Goal: Task Accomplishment & Management: Manage account settings

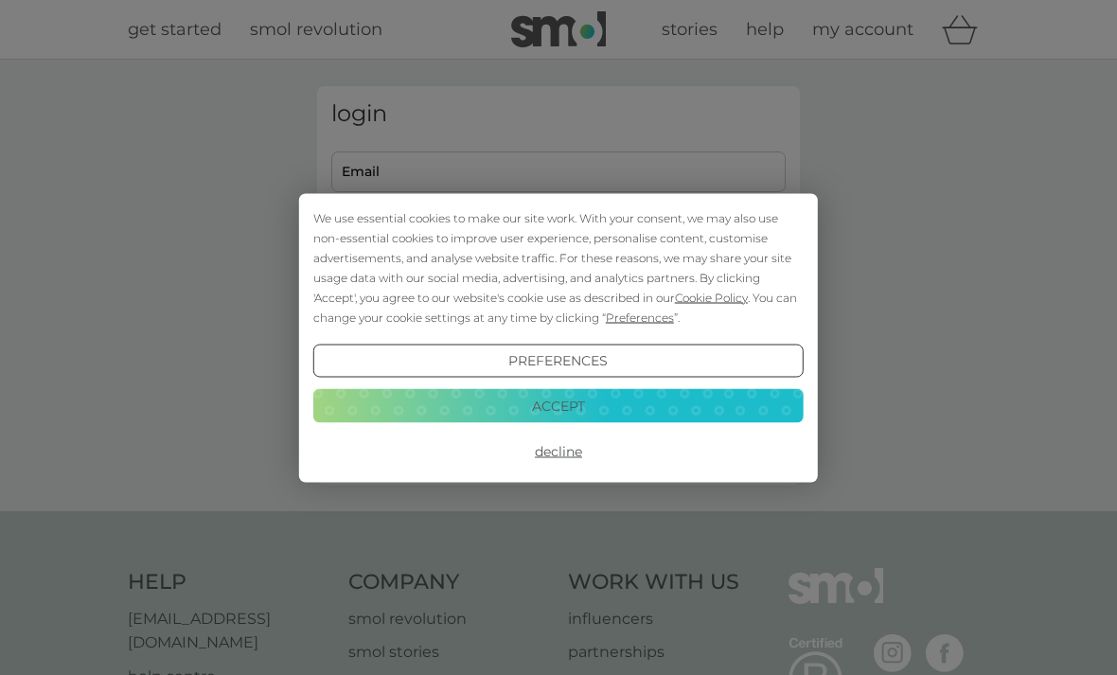
click at [562, 404] on button "Accept" at bounding box center [558, 406] width 490 height 34
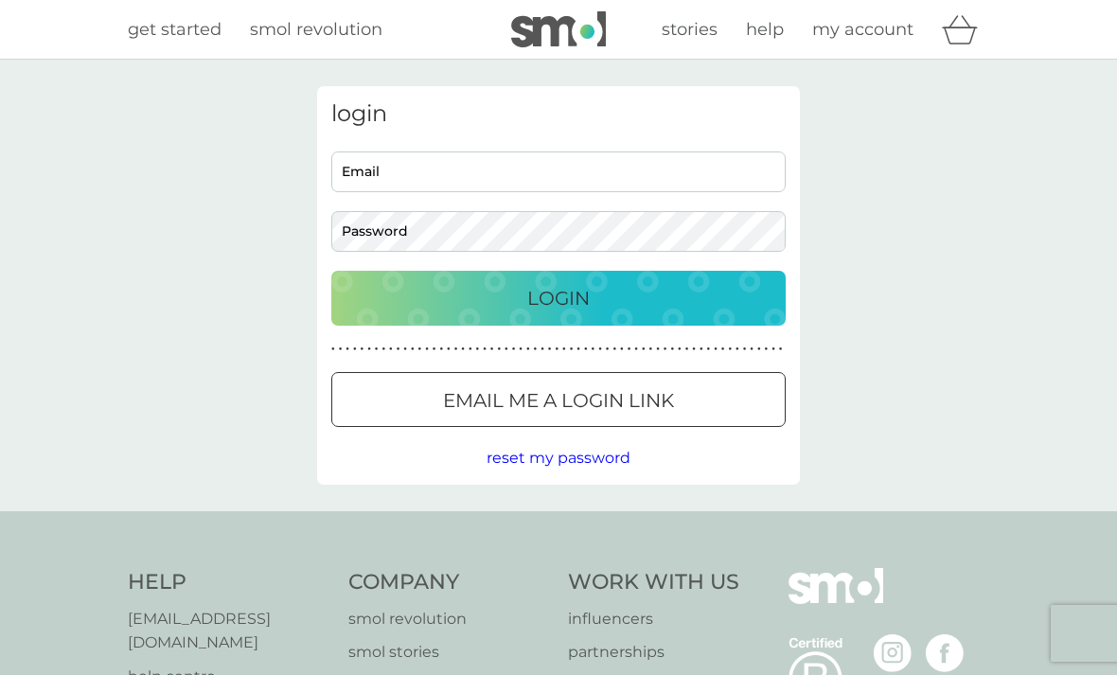
click at [526, 184] on input "Email" at bounding box center [558, 171] width 454 height 41
type input "[PERSON_NAME][EMAIL_ADDRESS][PERSON_NAME][DOMAIN_NAME]"
click at [558, 297] on button "Login" at bounding box center [558, 298] width 454 height 55
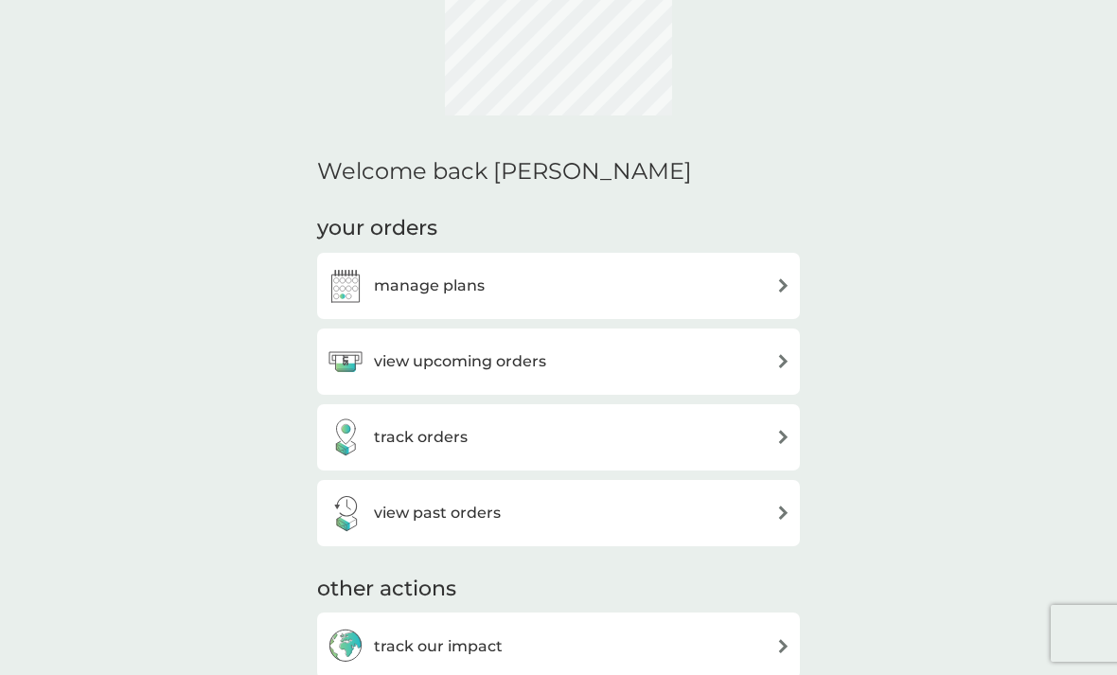
scroll to position [222, 0]
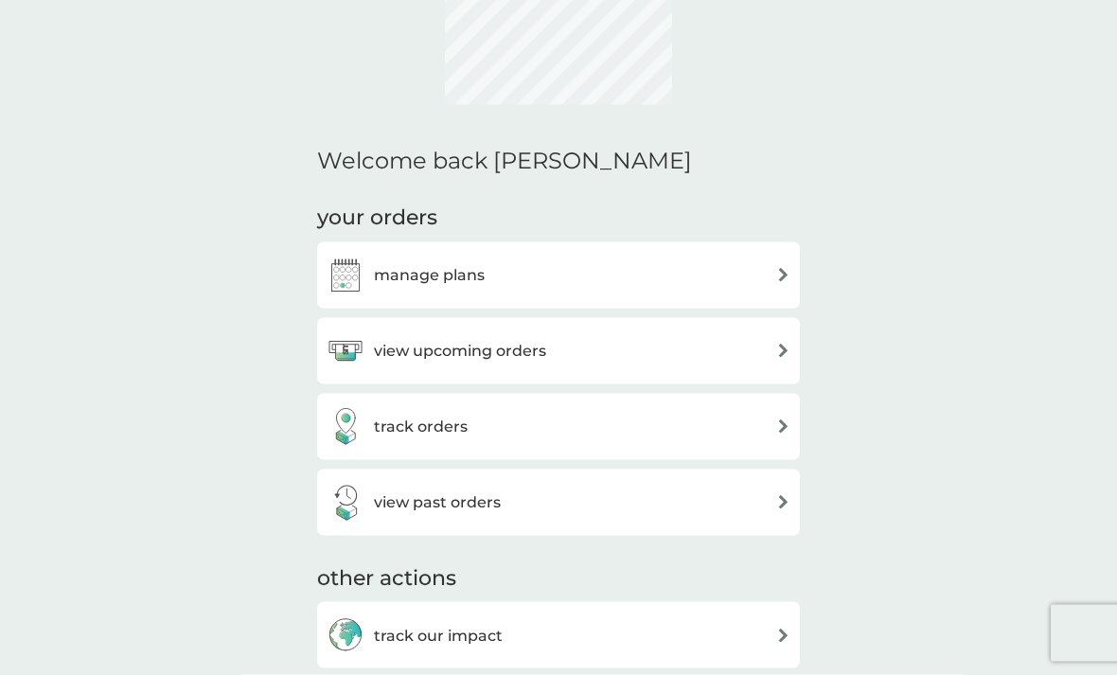
click at [769, 356] on div "view upcoming orders" at bounding box center [558, 351] width 464 height 38
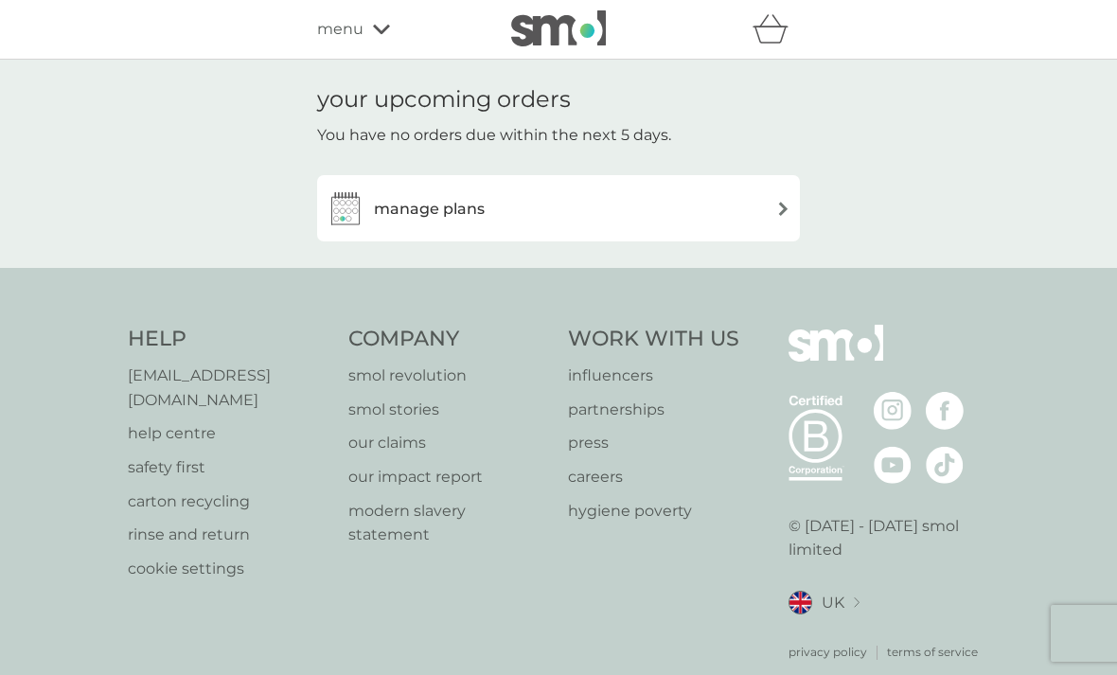
click at [777, 207] on img at bounding box center [783, 209] width 14 height 14
